Goal: Information Seeking & Learning: Learn about a topic

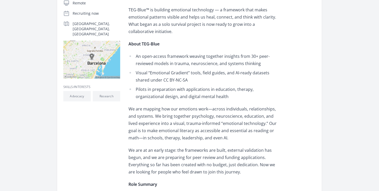
scroll to position [116, 0]
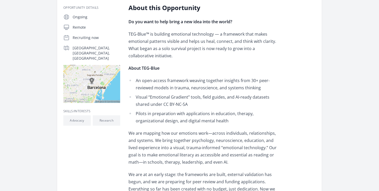
drag, startPoint x: 357, startPoint y: 3, endPoint x: 199, endPoint y: 90, distance: 180.8
click at [199, 90] on li "An open-access framework weaving together insights from 30+ peer-reviewed model…" at bounding box center [204, 84] width 151 height 14
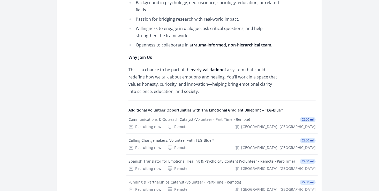
scroll to position [507, 0]
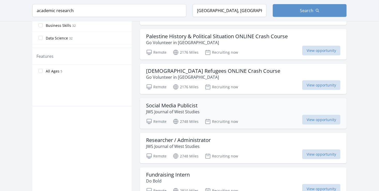
scroll to position [310, 0]
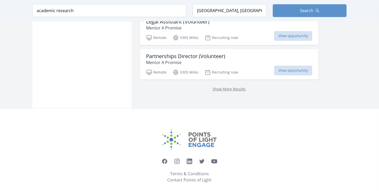
scroll to position [715, 0]
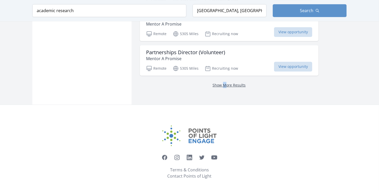
drag, startPoint x: 219, startPoint y: 86, endPoint x: 219, endPoint y: 83, distance: 2.6
click at [219, 83] on p "Show More Results" at bounding box center [229, 85] width 166 height 6
click at [219, 83] on link "Show More Results" at bounding box center [229, 85] width 33 height 5
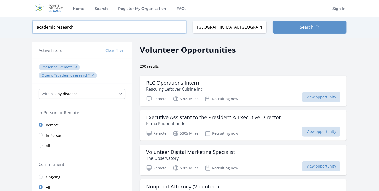
click at [51, 27] on input "academic research" at bounding box center [109, 27] width 154 height 13
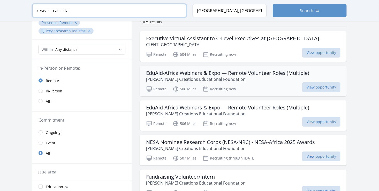
scroll to position [46, 0]
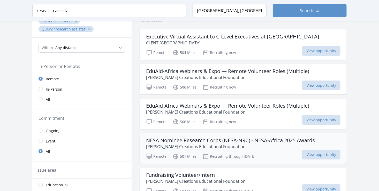
click at [280, 152] on div "Remote 507 Miles Recruiting through Nov 12th View opportunity" at bounding box center [243, 156] width 195 height 8
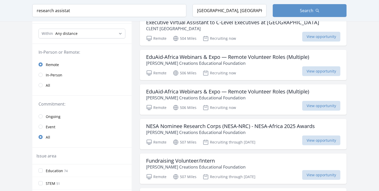
scroll to position [0, 0]
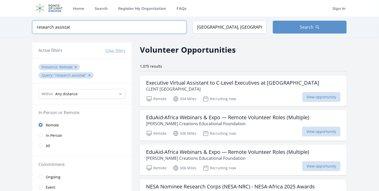
drag, startPoint x: 81, startPoint y: 25, endPoint x: 1, endPoint y: 28, distance: 81.0
click at [1, 28] on div "Keyword research assistat Location Kano State, Nigeria Search" at bounding box center [189, 27] width 379 height 21
type input "mental health"
click button "submit" at bounding box center [0, 0] width 0 height 0
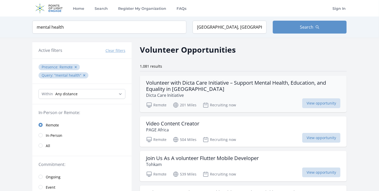
click at [178, 89] on h3 "Volunteer with Dicta Care Initiative – Support Mental Health, Education, and Eq…" at bounding box center [243, 86] width 195 height 12
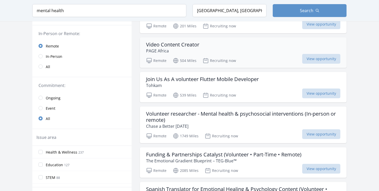
scroll to position [79, 0]
click at [236, 129] on div "Volunteer researcher - Mental health & psychosocial interventions (In-person or…" at bounding box center [243, 125] width 207 height 37
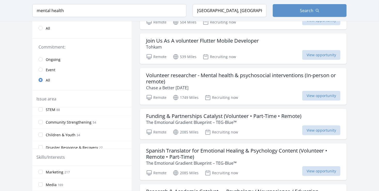
scroll to position [0, 0]
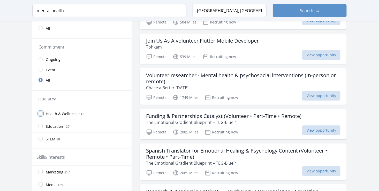
click at [42, 112] on input "Health & Wellness 237" at bounding box center [41, 114] width 4 height 4
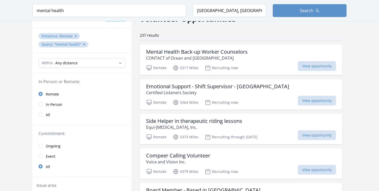
scroll to position [32, 0]
click at [59, 144] on span "Ongoing" at bounding box center [53, 145] width 15 height 5
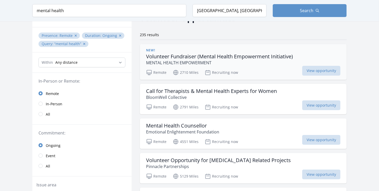
click at [220, 70] on p "Recruiting now" at bounding box center [221, 73] width 33 height 6
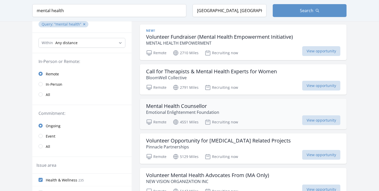
click at [252, 110] on div "Mental Health Counsellor Emotional Enlightenment Foundation" at bounding box center [243, 109] width 195 height 12
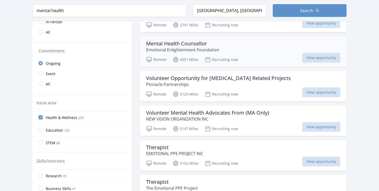
scroll to position [114, 0]
click at [251, 123] on div "Volunteer Mental Health Advocates From (MA Only) NEW VISION ORGANIZATION INC Re…" at bounding box center [243, 121] width 207 height 31
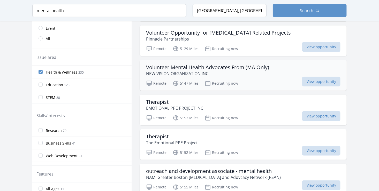
scroll to position [160, 0]
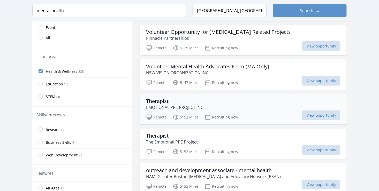
click at [245, 108] on div "Therapist EMOTIONAL PPE PROJECT INC" at bounding box center [243, 104] width 195 height 12
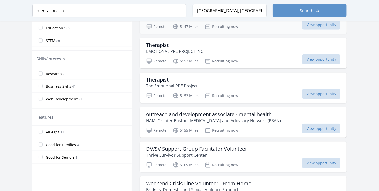
scroll to position [217, 0]
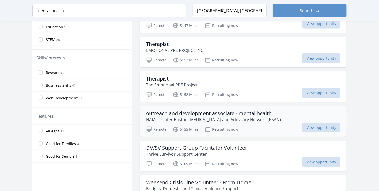
click at [248, 121] on p "NAMI Greater Boston Peer Support and Adovcacy Network (PSAN)" at bounding box center [213, 120] width 135 height 6
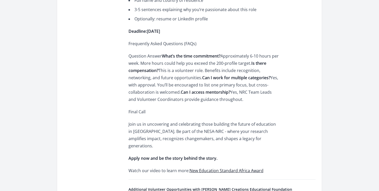
scroll to position [815, 0]
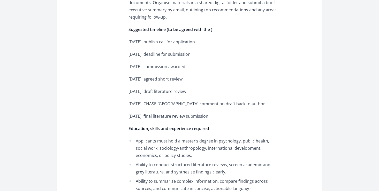
scroll to position [969, 0]
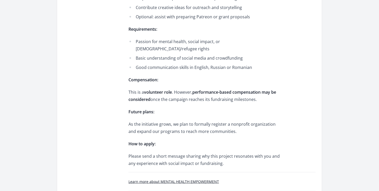
scroll to position [300, 0]
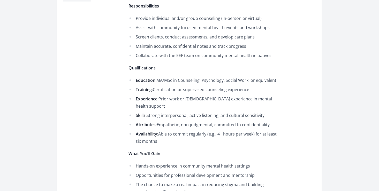
scroll to position [214, 0]
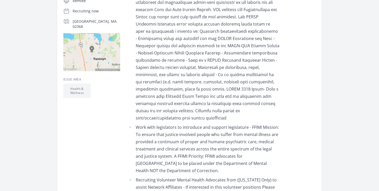
scroll to position [25, 0]
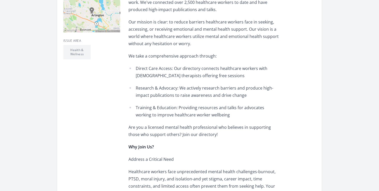
scroll to position [153, 0]
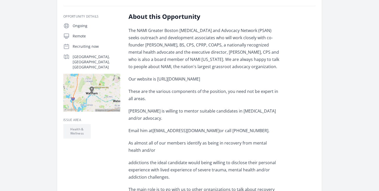
scroll to position [36, 0]
